Goal: Ask a question

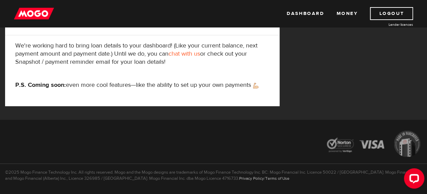
scroll to position [9, 0]
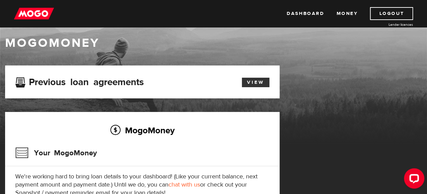
click at [256, 81] on link "View" at bounding box center [256, 83] width 28 height 10
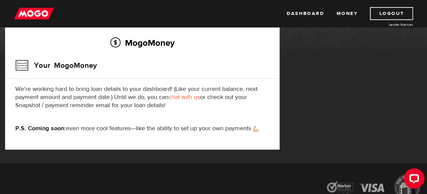
scroll to position [34, 0]
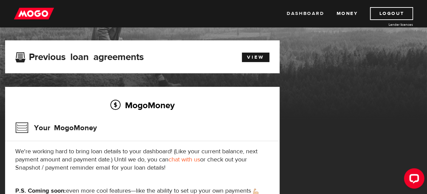
click at [310, 10] on link "Dashboard" at bounding box center [305, 13] width 37 height 13
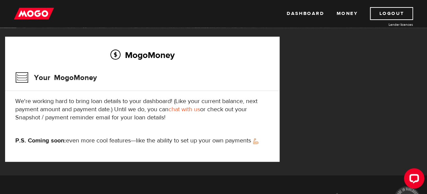
scroll to position [102, 0]
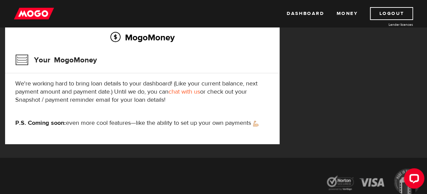
click at [191, 88] on p "We're working hard to bring loan details to your dashboard! (Like your current …" at bounding box center [142, 92] width 254 height 24
click at [190, 92] on link "chat with us" at bounding box center [185, 92] width 32 height 8
